Goal: Task Accomplishment & Management: Manage account settings

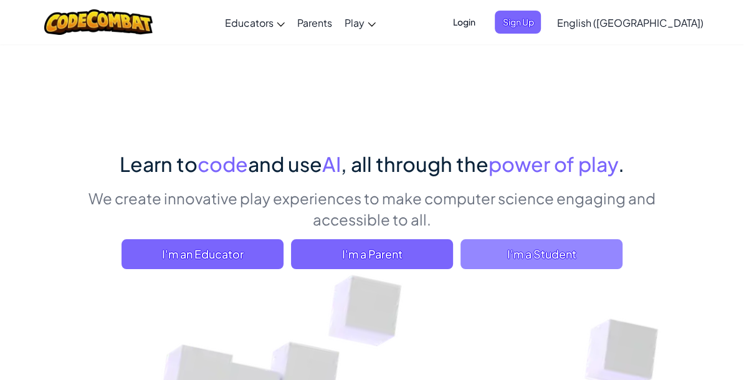
click at [541, 255] on span "I'm a Student" at bounding box center [541, 254] width 162 height 30
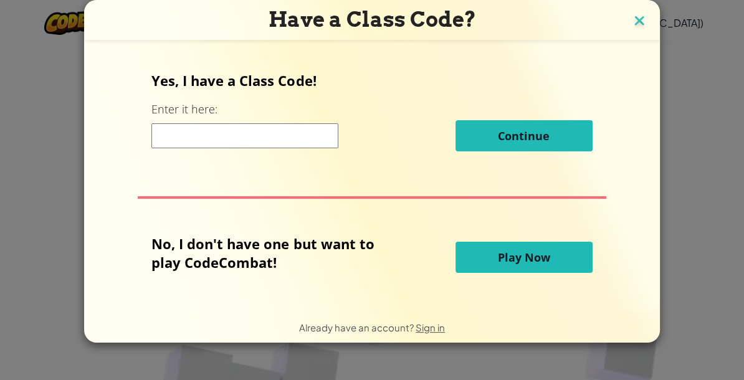
click at [637, 17] on img at bounding box center [639, 21] width 16 height 19
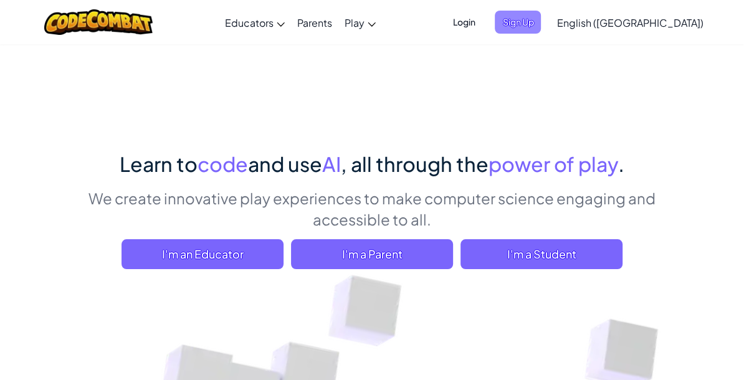
click at [541, 23] on span "Sign Up" at bounding box center [518, 22] width 46 height 23
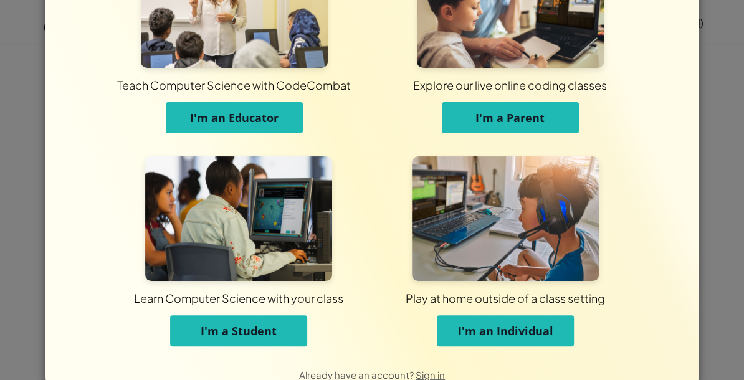
scroll to position [113, 0]
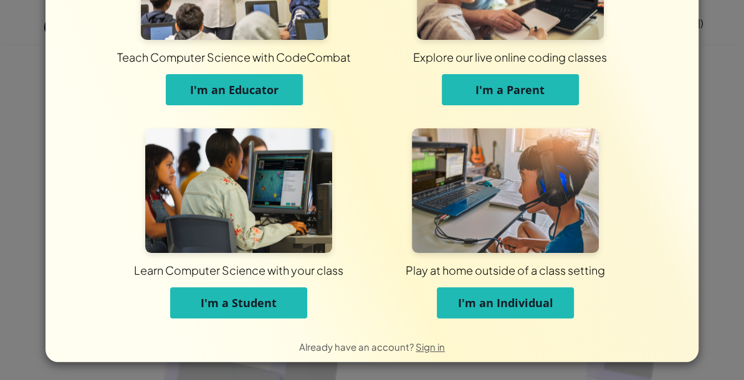
click at [277, 299] on button "I'm a Student" at bounding box center [238, 302] width 137 height 31
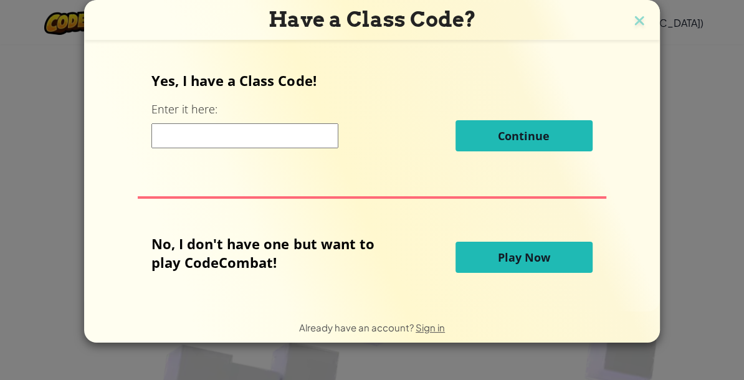
scroll to position [0, 0]
click at [633, 16] on img at bounding box center [639, 21] width 16 height 19
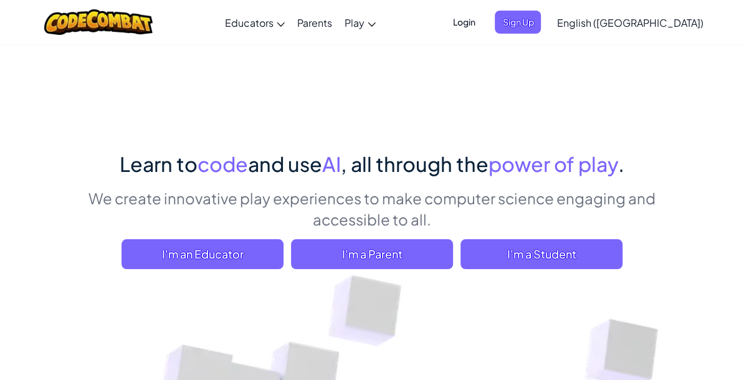
click at [482, 19] on span "Login" at bounding box center [463, 22] width 37 height 23
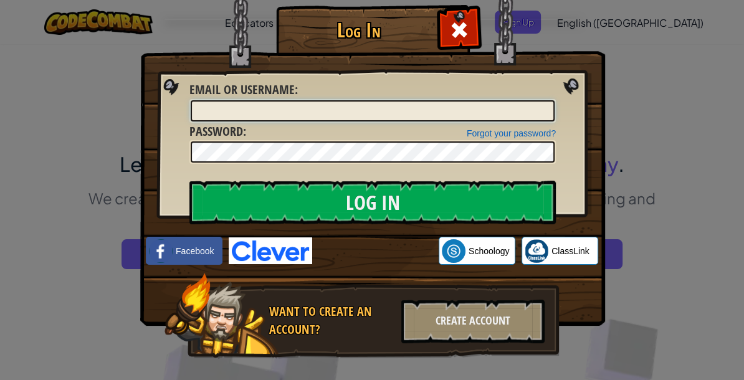
click at [386, 105] on input "Email or Username :" at bounding box center [373, 110] width 364 height 21
type input "holden"
type input "[EMAIL_ADDRESS][PERSON_NAME][DOMAIN_NAME]"
click at [189, 181] on input "Log In" at bounding box center [372, 203] width 366 height 44
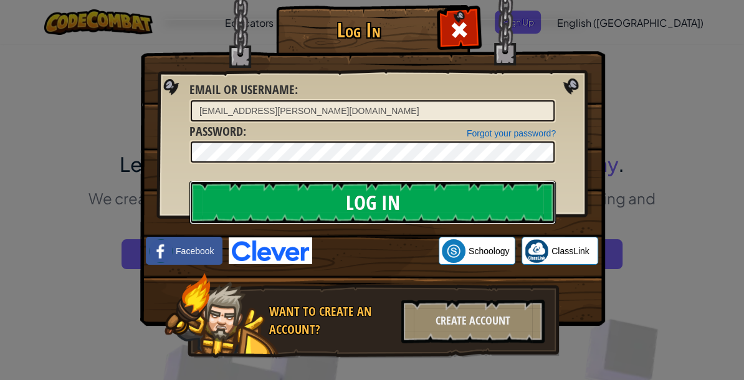
click at [359, 191] on input "Log In" at bounding box center [372, 203] width 366 height 44
